Goal: Transaction & Acquisition: Purchase product/service

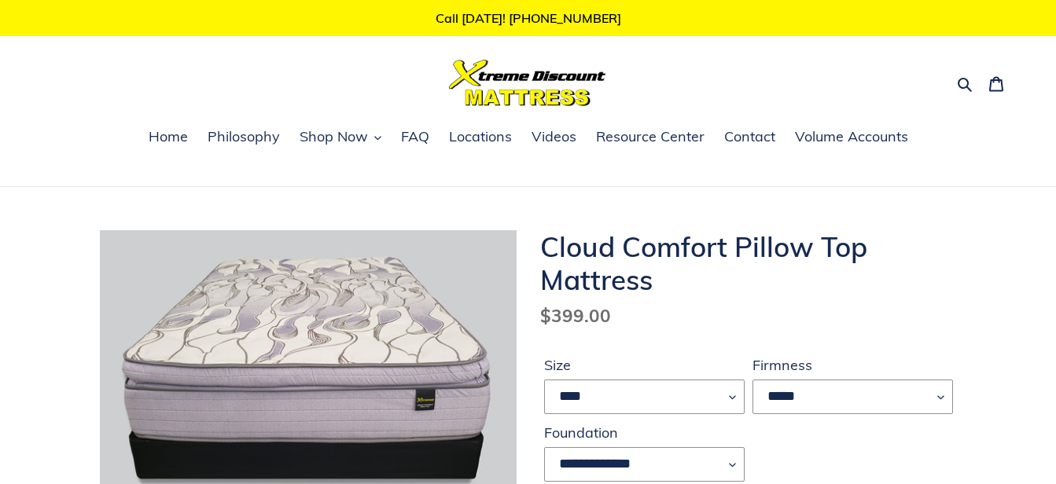
scroll to position [157, 0]
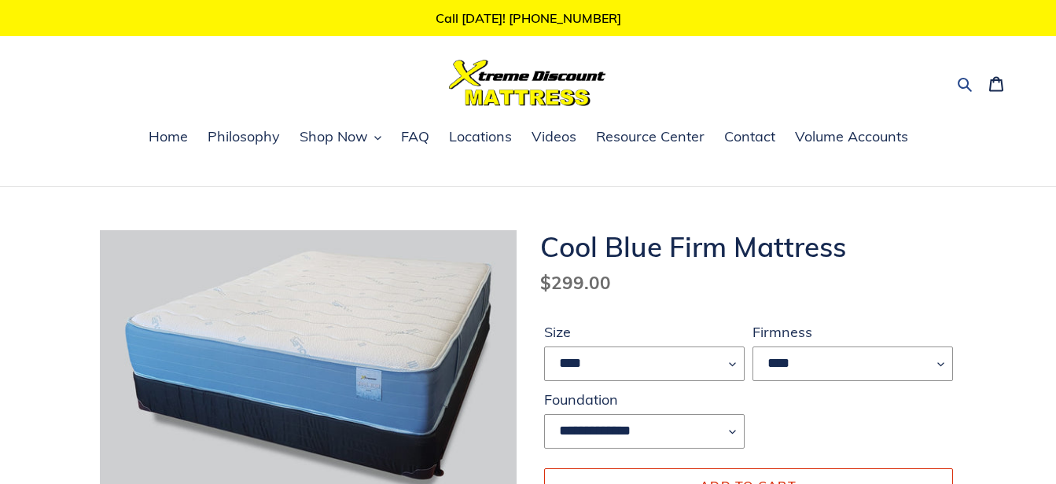
click at [961, 79] on icon "button" at bounding box center [965, 85] width 14 height 14
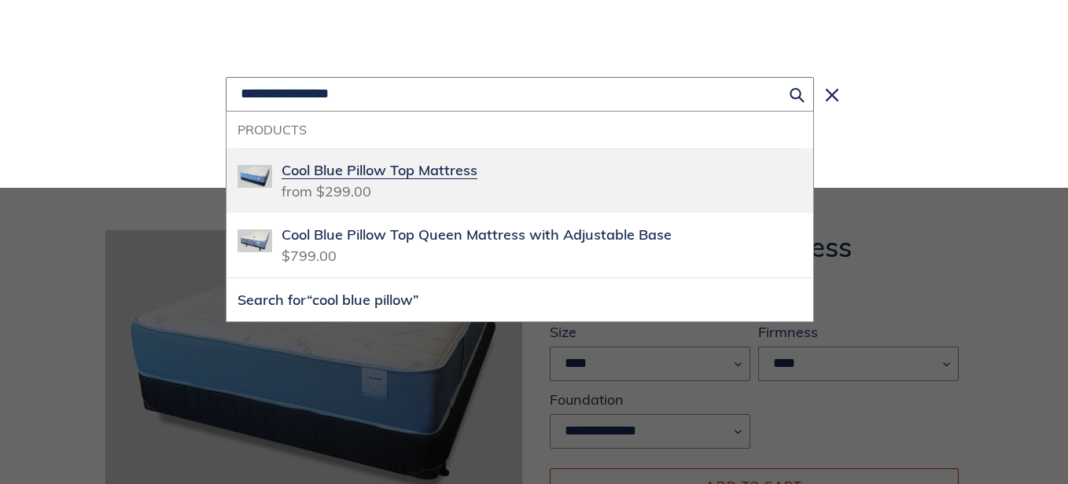
type input "**********"
click at [330, 167] on span "Cool Blue Pillow Top Mattress" at bounding box center [379, 171] width 196 height 18
